Goal: Task Accomplishment & Management: Manage account settings

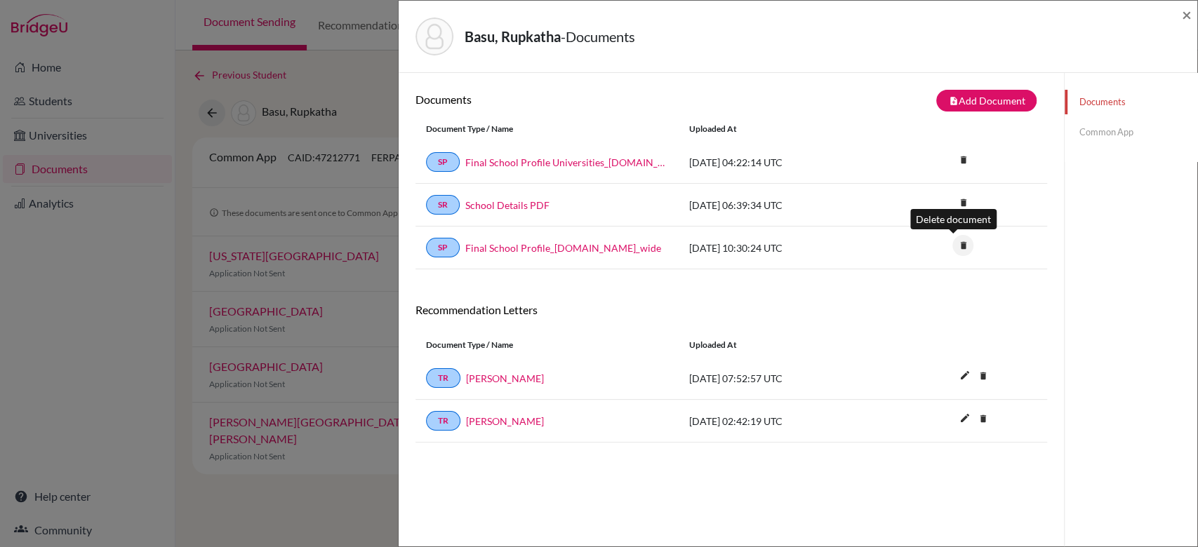
click at [957, 241] on icon "delete" at bounding box center [962, 245] width 21 height 21
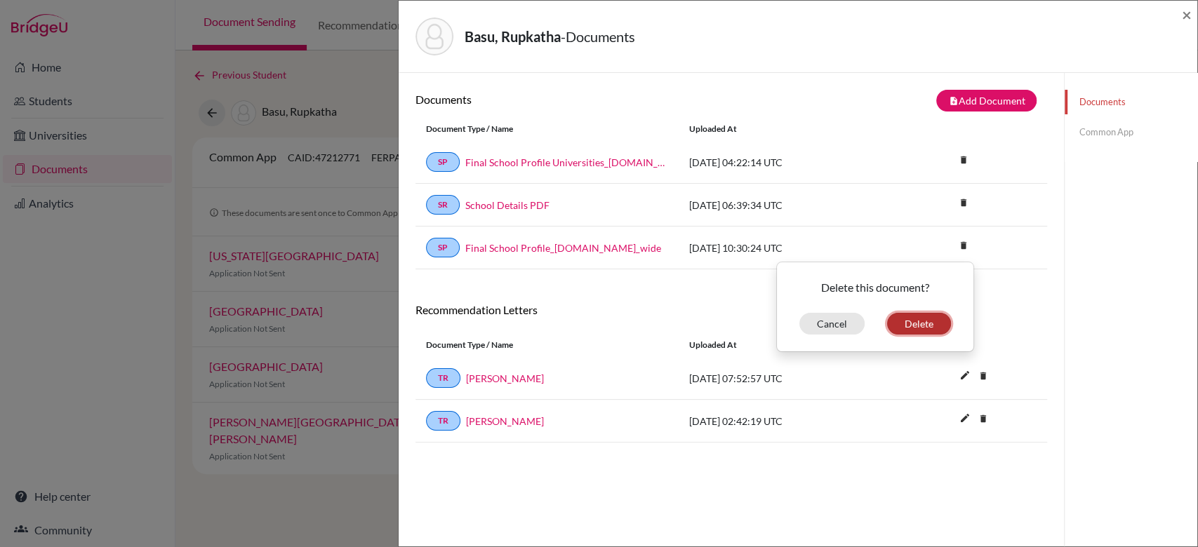
click at [908, 328] on button "Delete" at bounding box center [919, 324] width 64 height 22
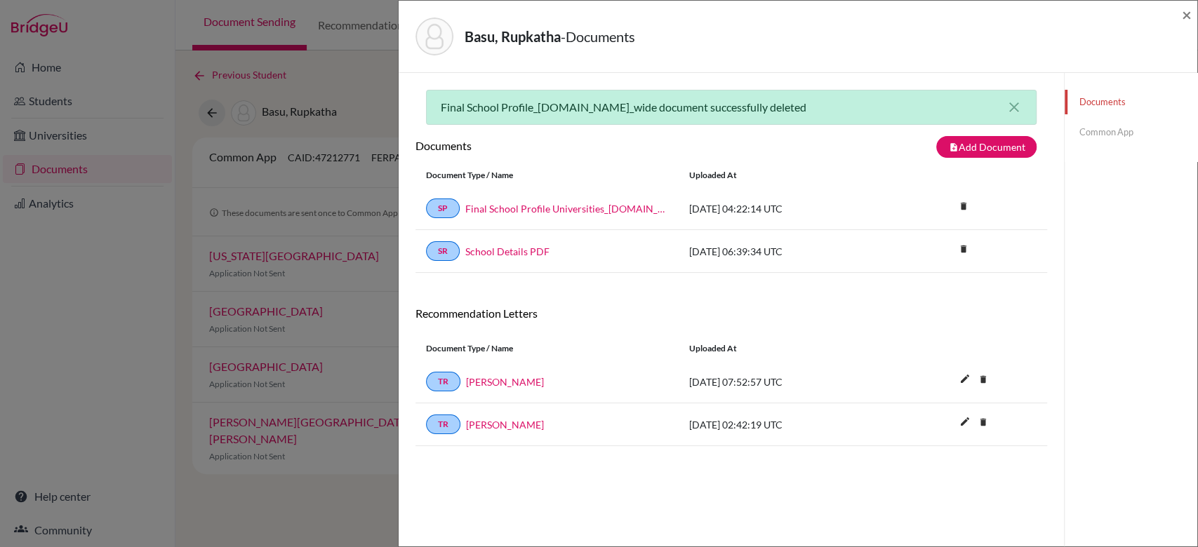
click at [1079, 138] on link "Common App" at bounding box center [1131, 132] width 133 height 25
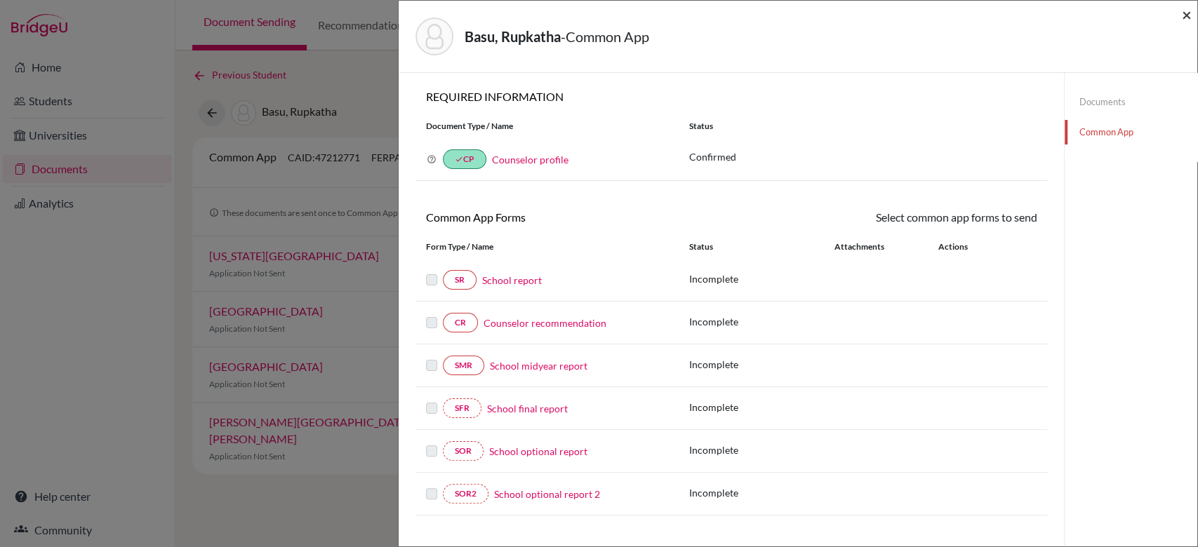
click at [1185, 18] on span "×" at bounding box center [1187, 14] width 10 height 20
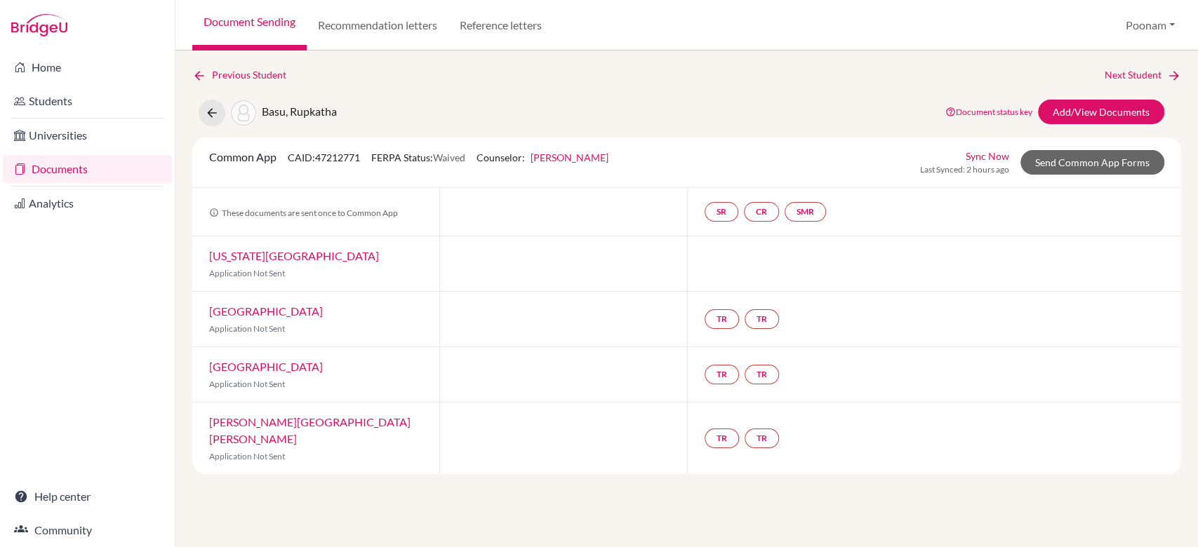
click at [230, 22] on link "Document Sending" at bounding box center [249, 25] width 114 height 51
